Goal: Download file/media

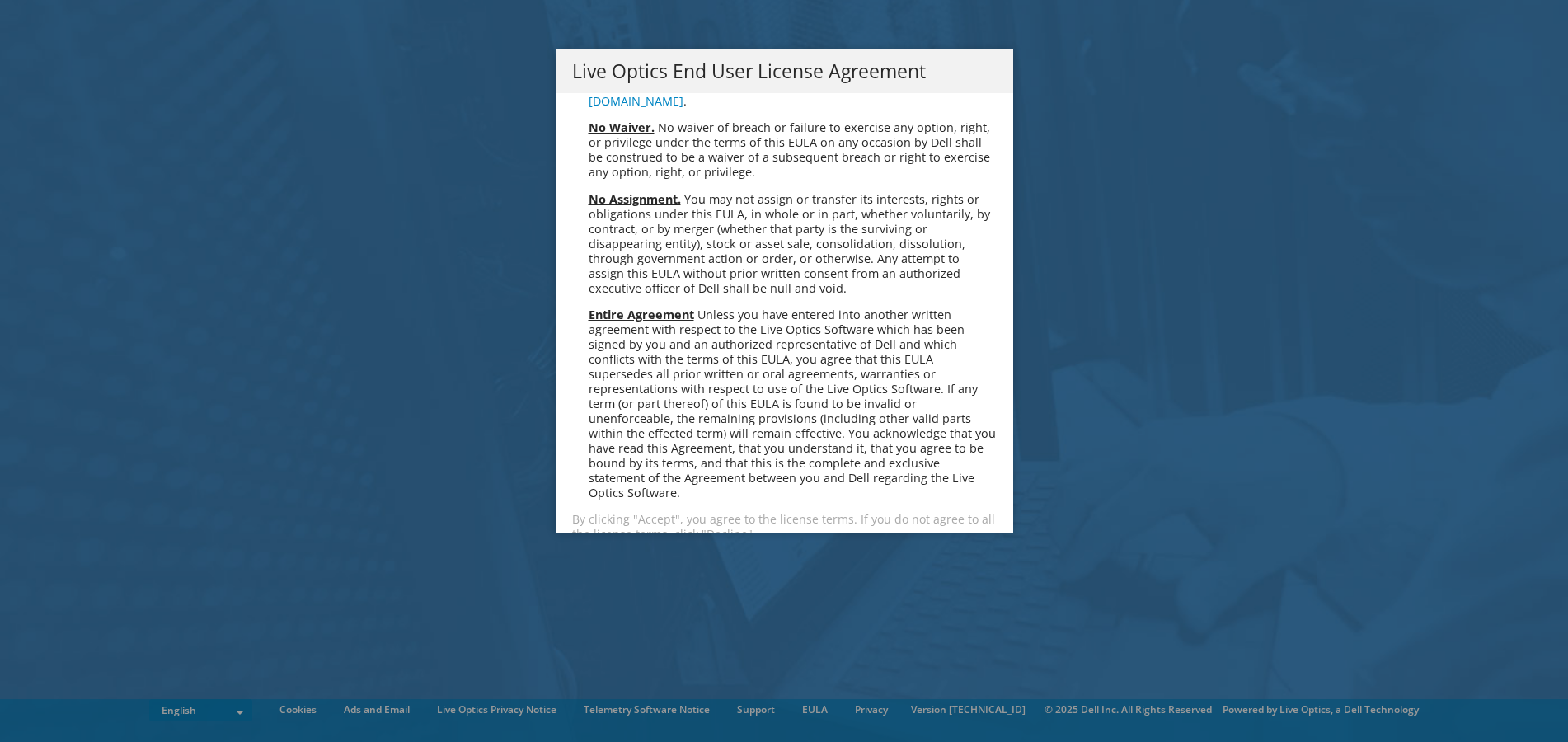
scroll to position [6233, 0]
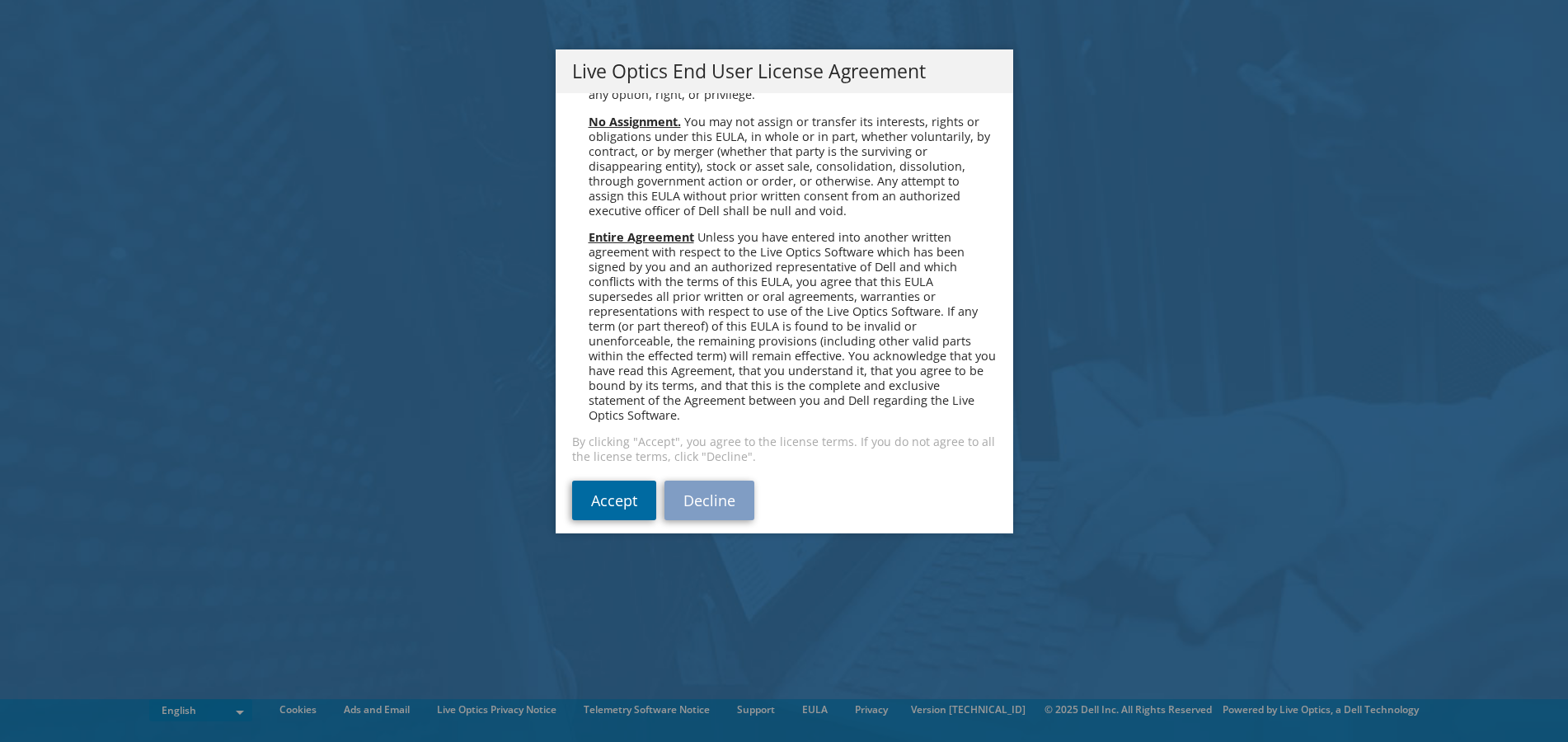
click at [589, 497] on link "Accept" at bounding box center [614, 501] width 84 height 40
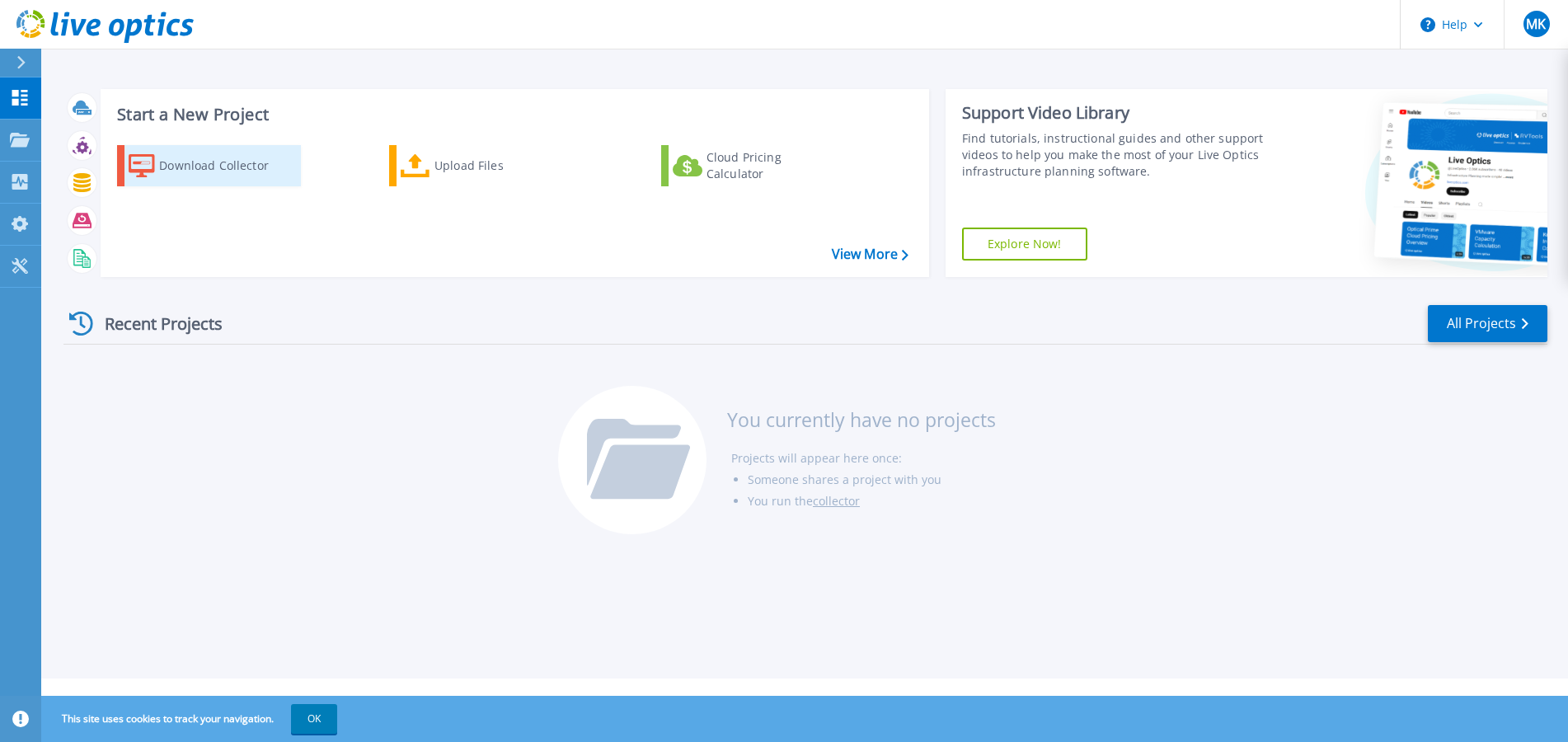
click at [242, 163] on div "Download Collector" at bounding box center [225, 166] width 132 height 33
